Goal: Task Accomplishment & Management: Use online tool/utility

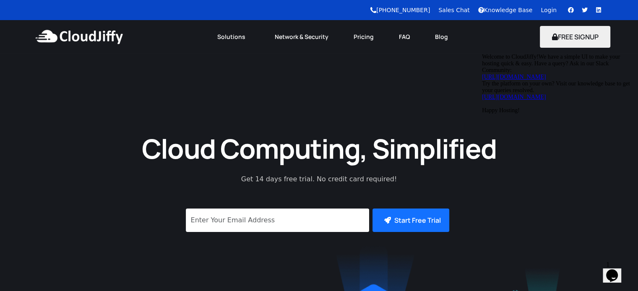
click at [548, 8] on link "Login" at bounding box center [548, 10] width 16 height 7
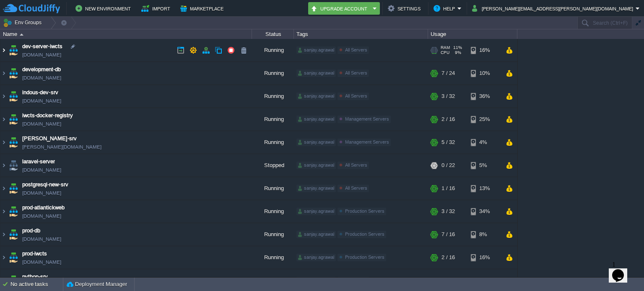
click at [5, 48] on img at bounding box center [3, 50] width 7 height 23
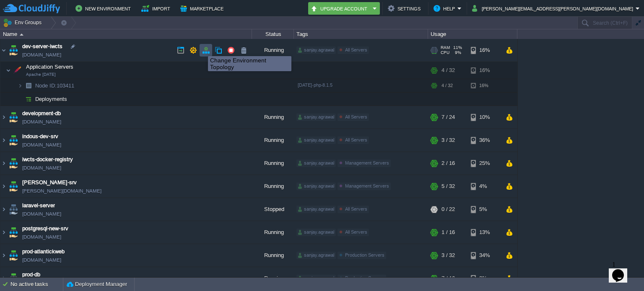
click at [206, 50] on button "button" at bounding box center [206, 51] width 8 height 8
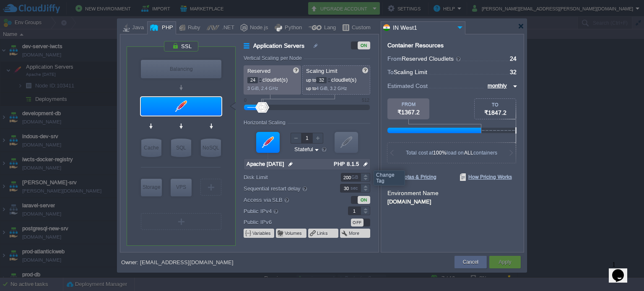
click at [367, 163] on img at bounding box center [365, 164] width 9 height 11
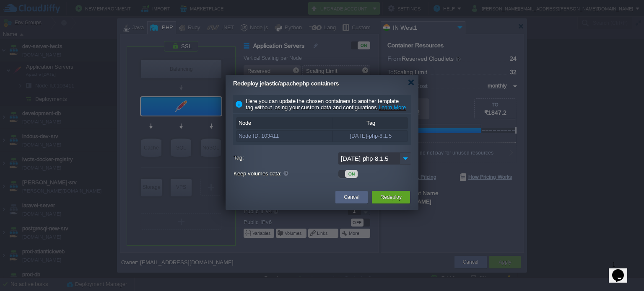
click at [404, 165] on img at bounding box center [406, 159] width 12 height 12
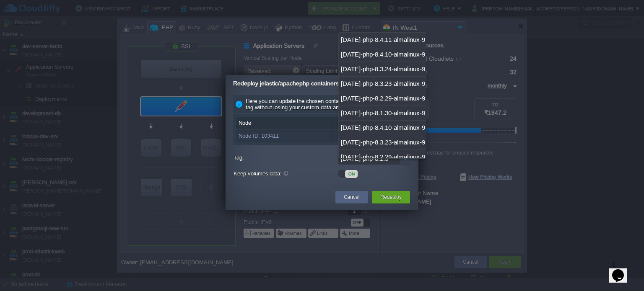
scroll to position [486, 0]
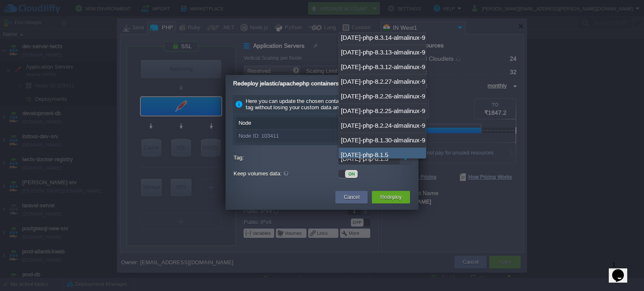
click at [404, 165] on img at bounding box center [406, 159] width 12 height 12
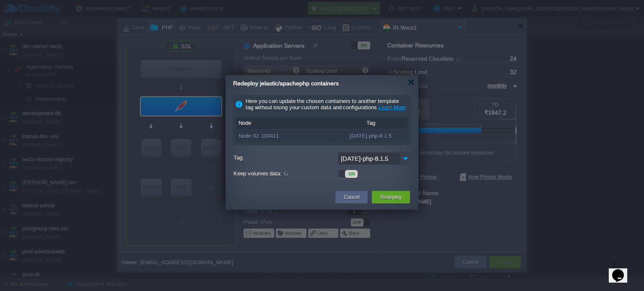
click at [409, 165] on img at bounding box center [406, 159] width 12 height 12
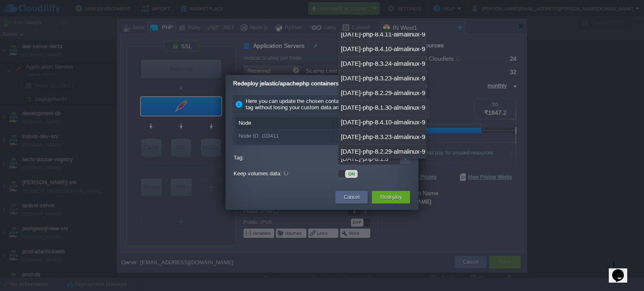
scroll to position [0, 0]
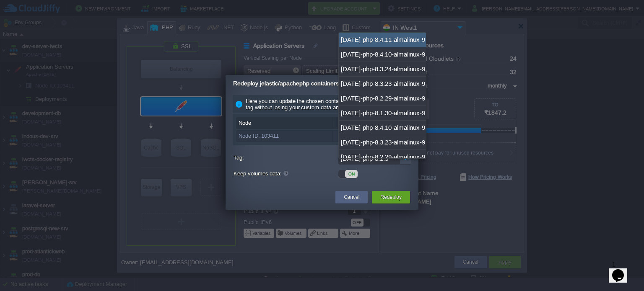
click at [406, 44] on div "[DATE]-php-8.4.11-almalinux-9" at bounding box center [382, 40] width 87 height 15
type input "[DATE]-php-8.4.11-almalinux-9"
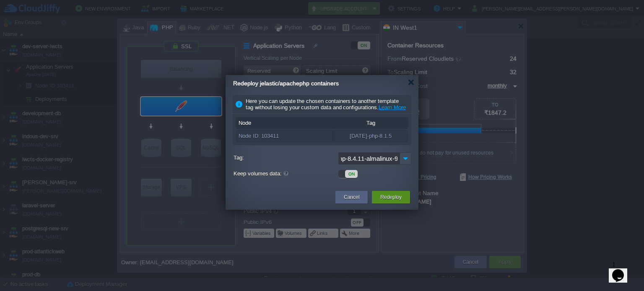
click at [387, 202] on button "Redeploy" at bounding box center [390, 197] width 21 height 8
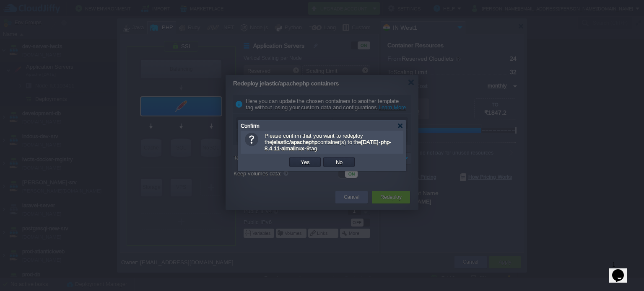
scroll to position [0, 0]
click at [309, 161] on button "Yes" at bounding box center [305, 163] width 14 height 8
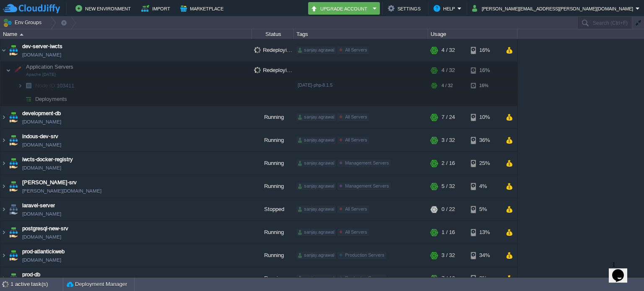
click at [621, 274] on icon "Chat widget" at bounding box center [618, 276] width 12 height 13
click at [621, 274] on icon "Close Chat This icon closes the chat window." at bounding box center [616, 278] width 10 height 10
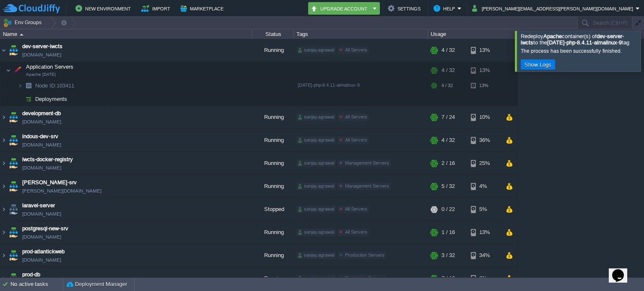
click at [644, 55] on div at bounding box center [654, 51] width 0 height 41
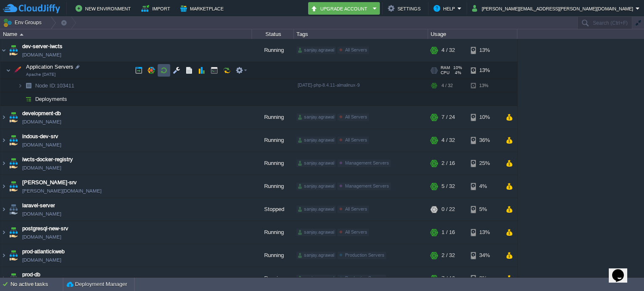
click at [166, 70] on button "button" at bounding box center [164, 71] width 8 height 8
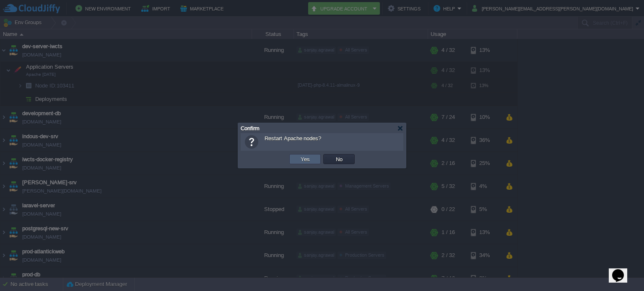
click at [299, 161] on button "Yes" at bounding box center [305, 160] width 14 height 8
